Goal: Task Accomplishment & Management: Manage account settings

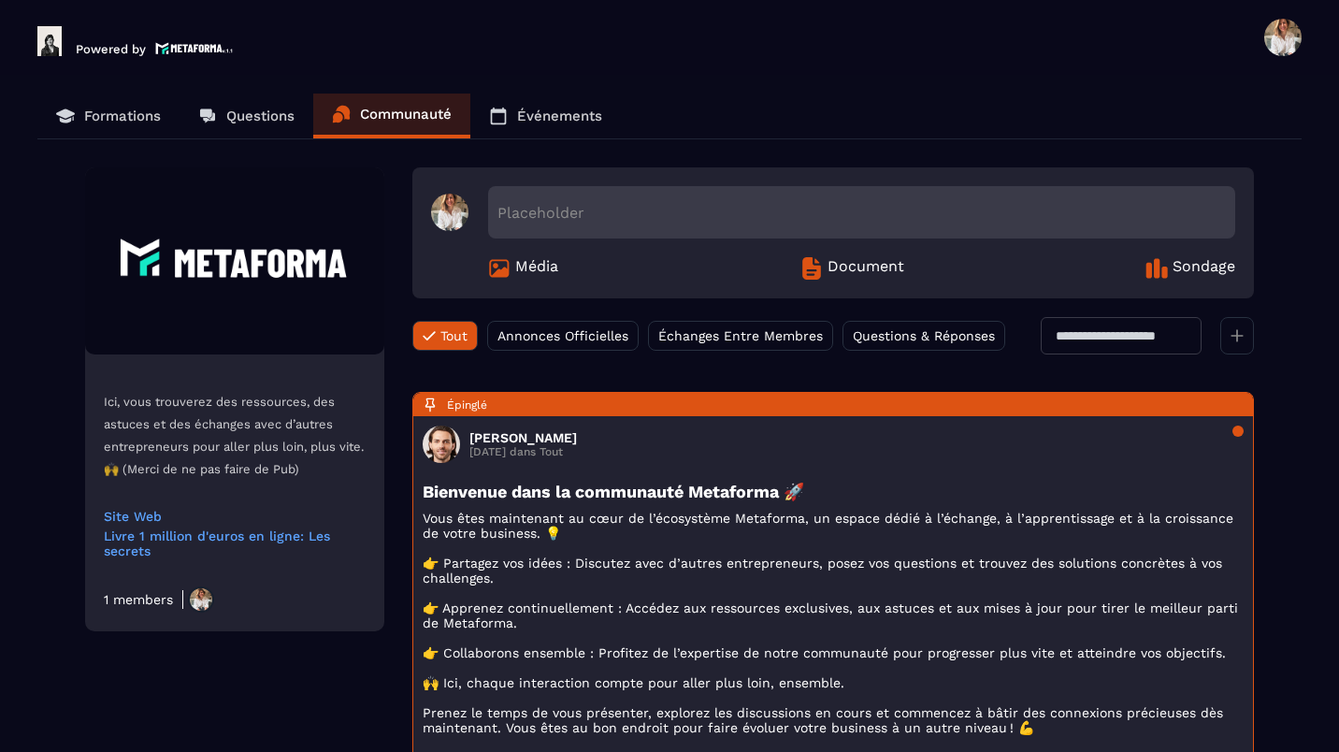
click at [1285, 48] on span at bounding box center [1282, 37] width 37 height 37
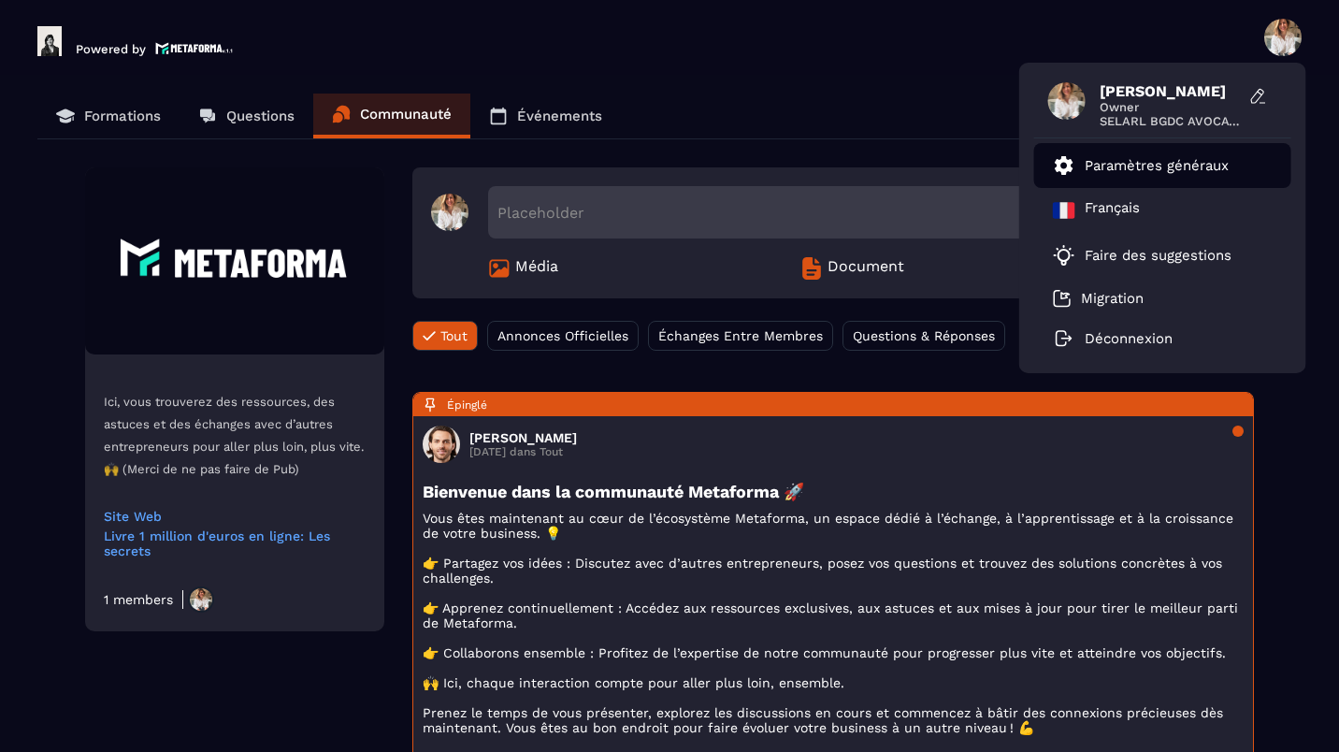
click at [1178, 154] on link "Paramètres généraux" at bounding box center [1141, 165] width 176 height 22
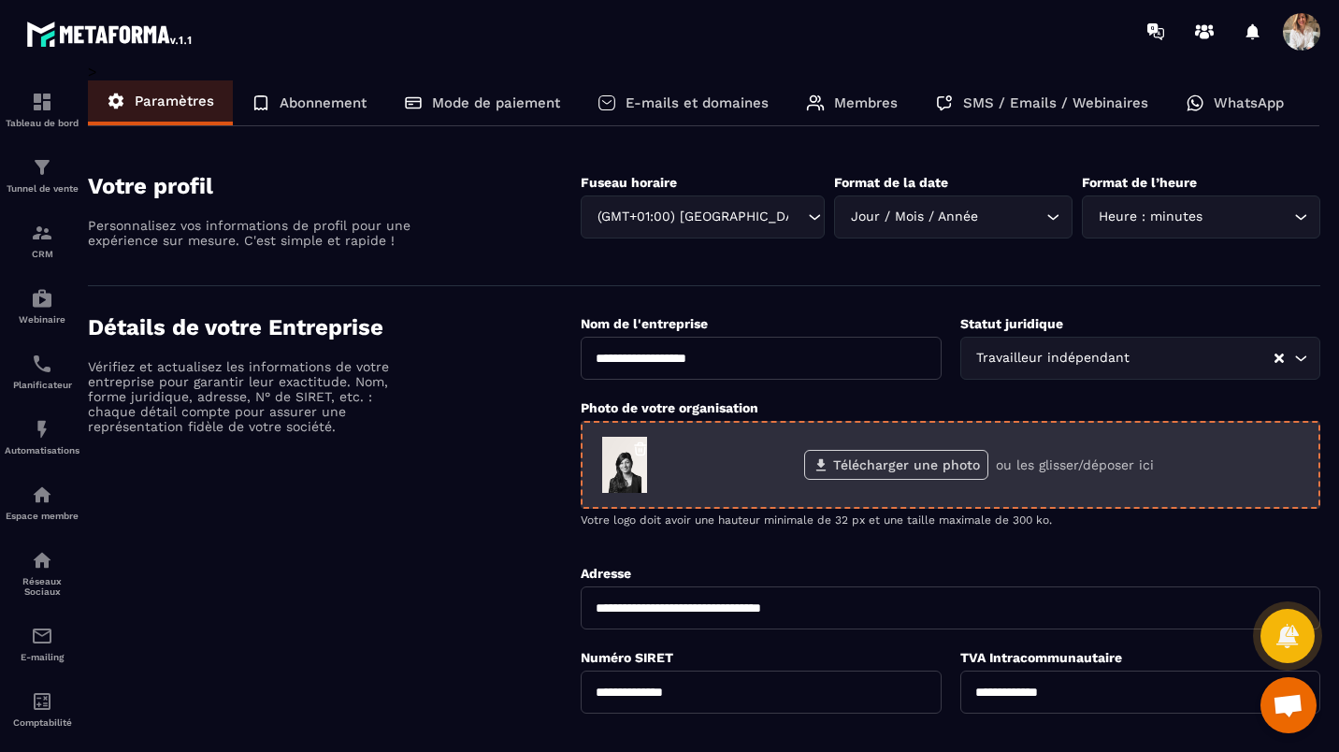
click at [930, 458] on label "Télécharger une photo" at bounding box center [896, 465] width 184 height 30
click at [0, 0] on input "Télécharger une photo" at bounding box center [0, 0] width 0 height 0
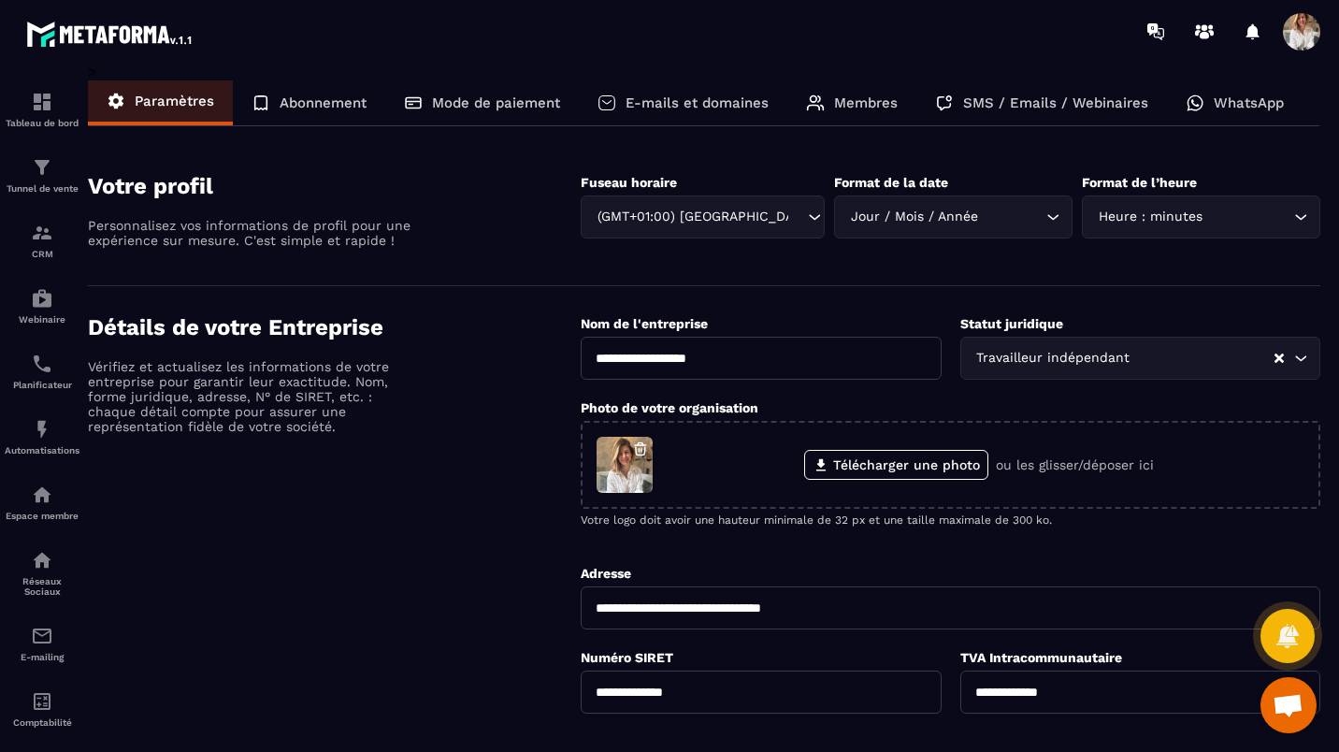
click at [496, 501] on div "Détails de votre Entreprise Vérifiez et actualisez les informations de votre en…" at bounding box center [334, 639] width 493 height 651
click at [344, 99] on p "Abonnement" at bounding box center [323, 102] width 87 height 17
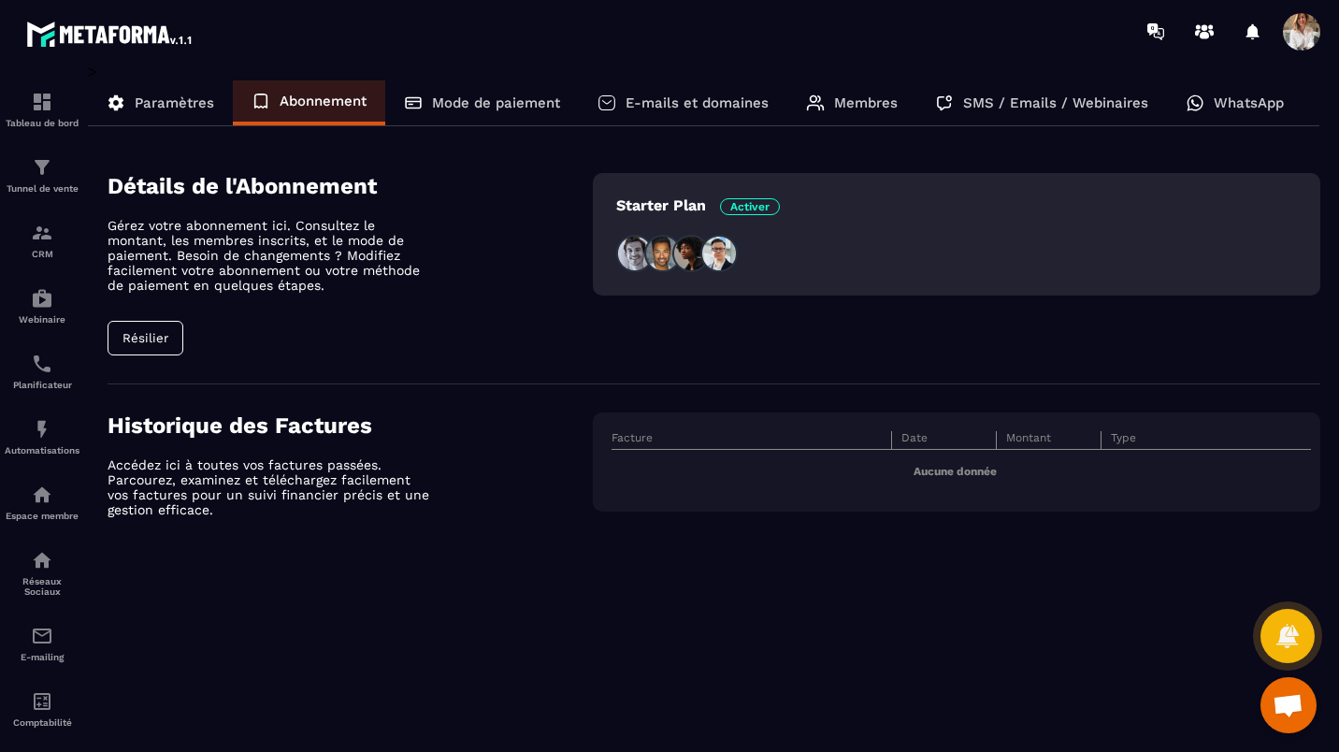
click at [671, 251] on img at bounding box center [662, 253] width 37 height 37
click at [544, 108] on p "Mode de paiement" at bounding box center [496, 102] width 128 height 17
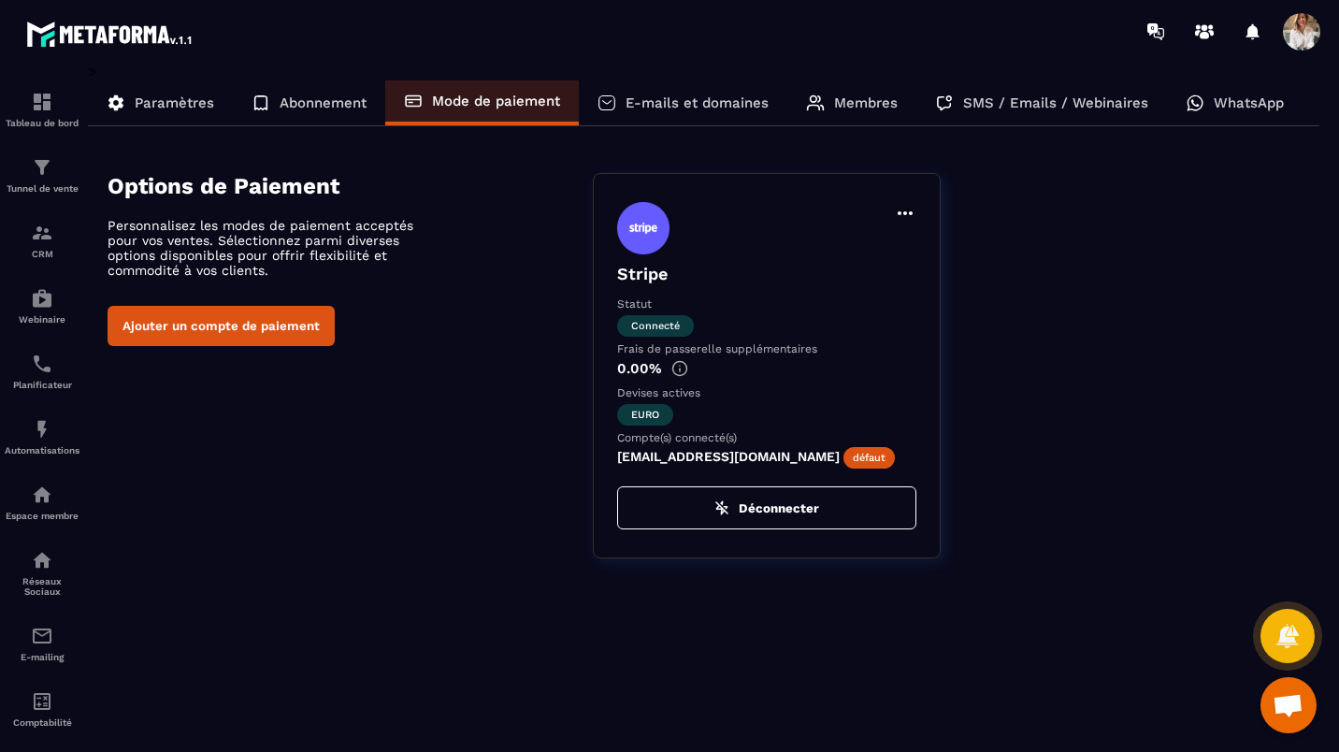
click at [687, 89] on div "E-mails et domaines" at bounding box center [683, 102] width 208 height 45
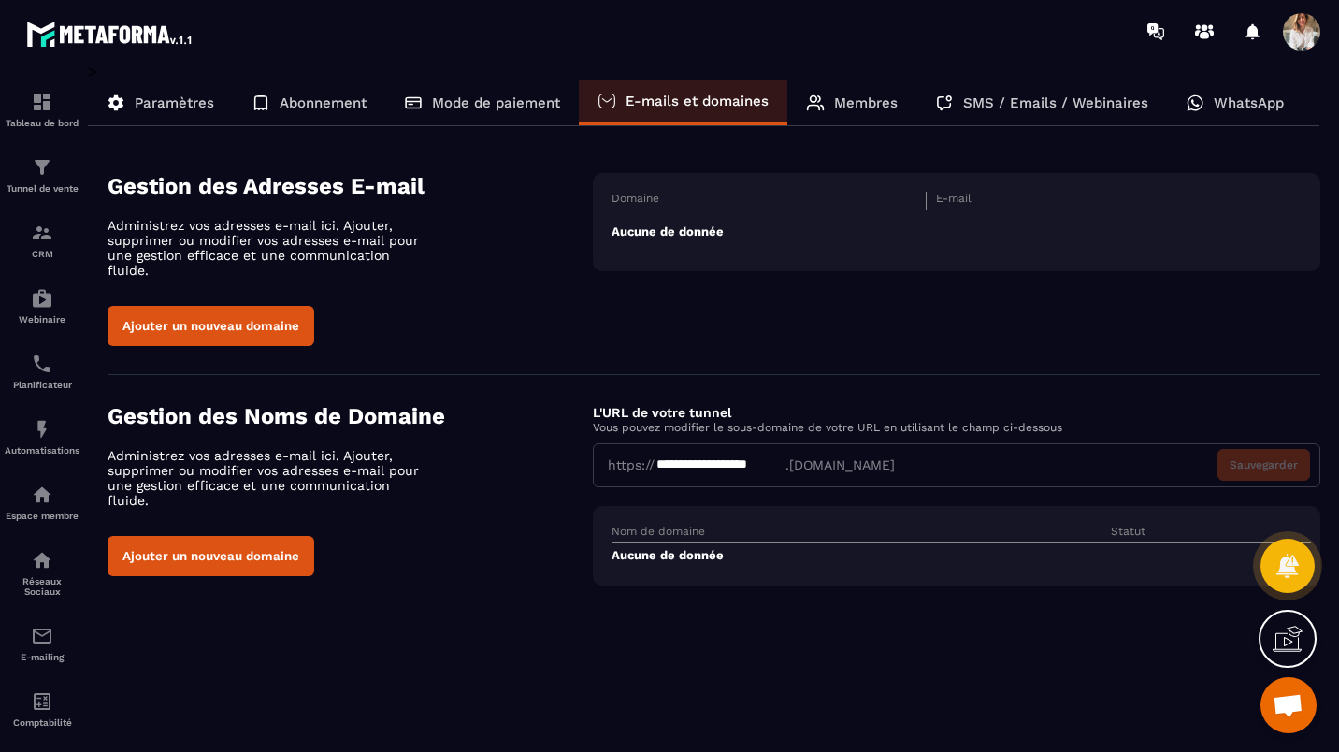
click at [852, 99] on p "Membres" at bounding box center [866, 102] width 64 height 17
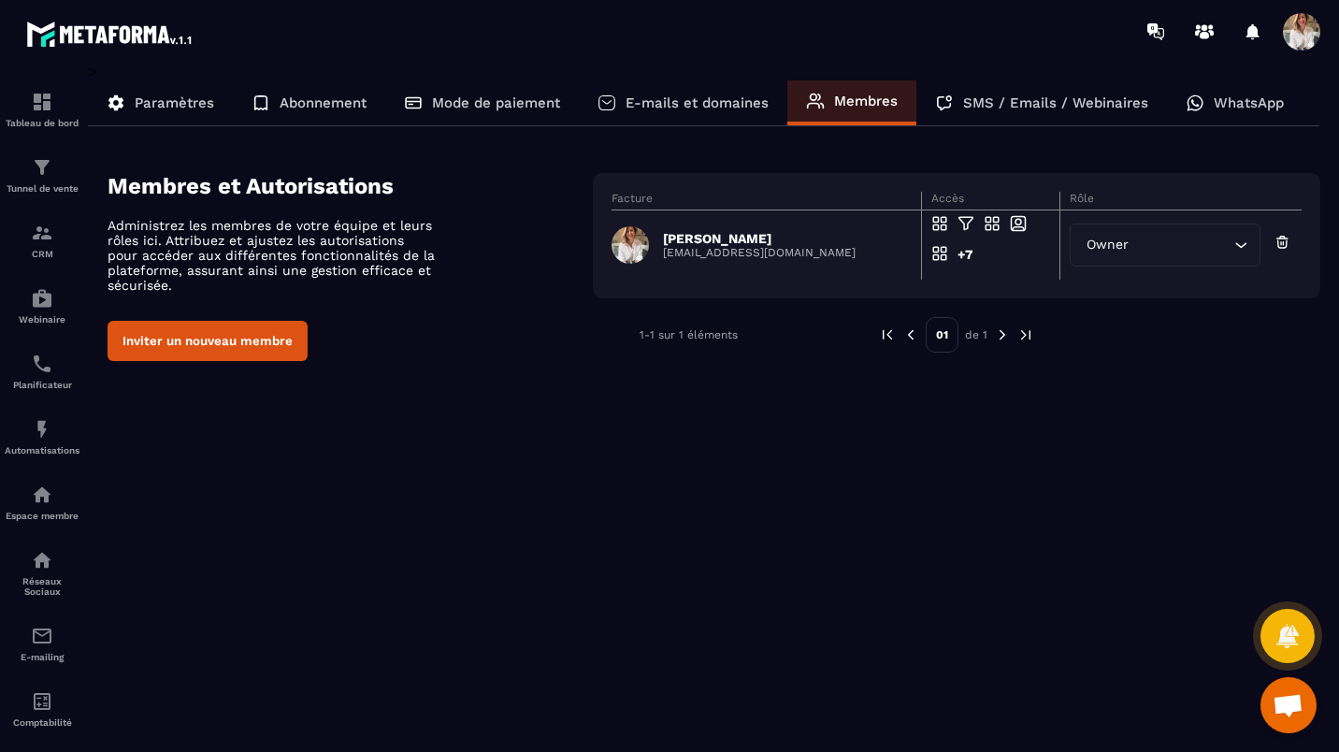
click at [1018, 95] on p "SMS / Emails / Webinaires" at bounding box center [1055, 102] width 185 height 17
